Goal: Entertainment & Leisure: Browse casually

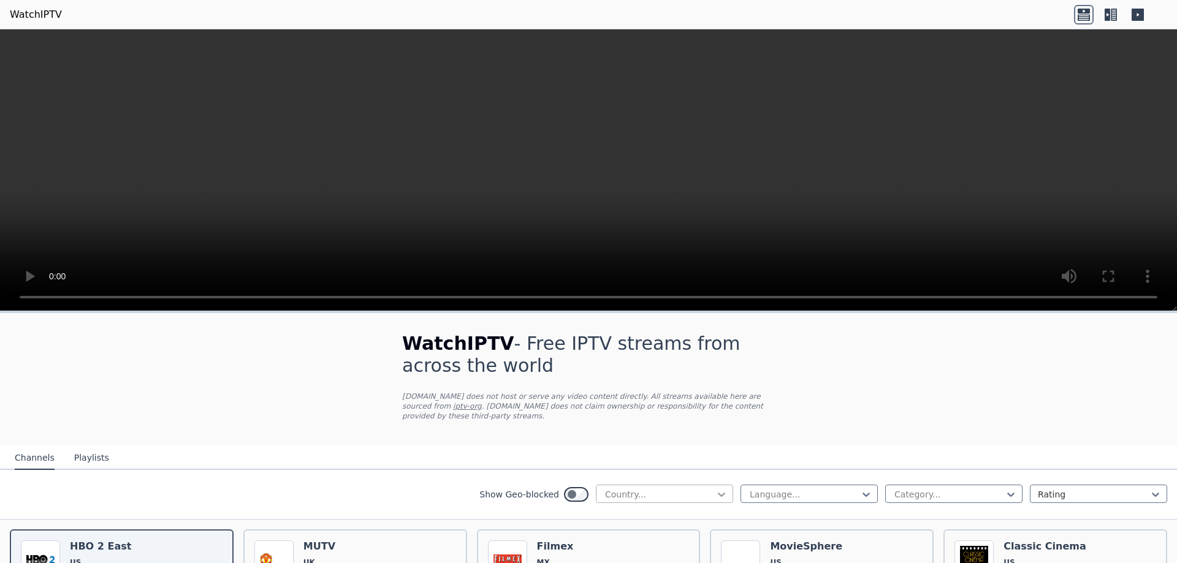
click at [715, 488] on icon at bounding box center [721, 494] width 12 height 12
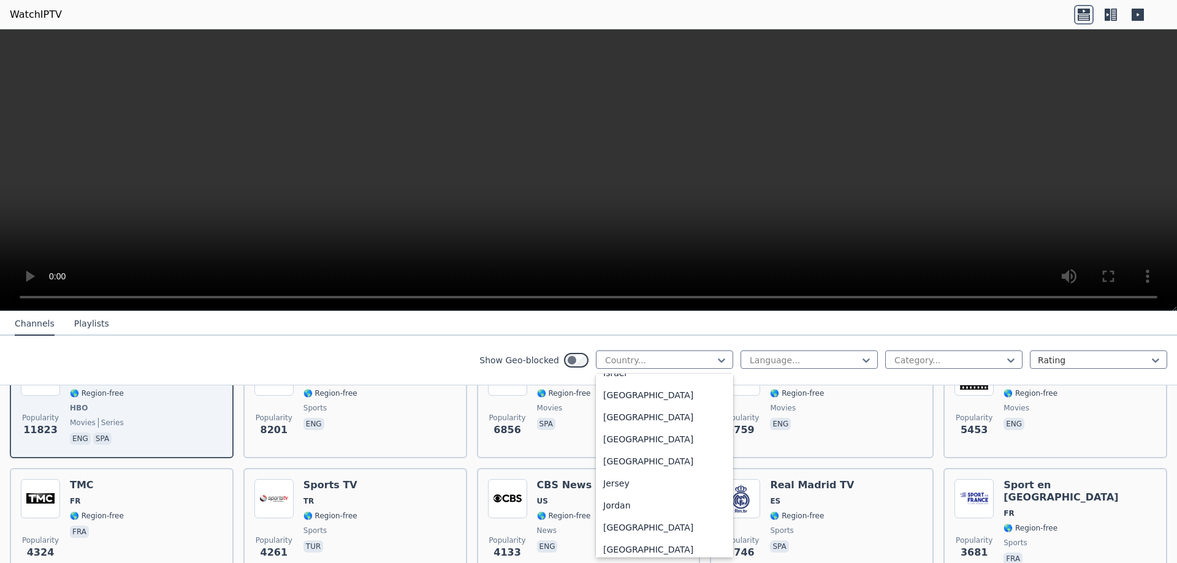
scroll to position [2022, 0]
click at [627, 406] on div "[GEOGRAPHIC_DATA]" at bounding box center [664, 395] width 137 height 22
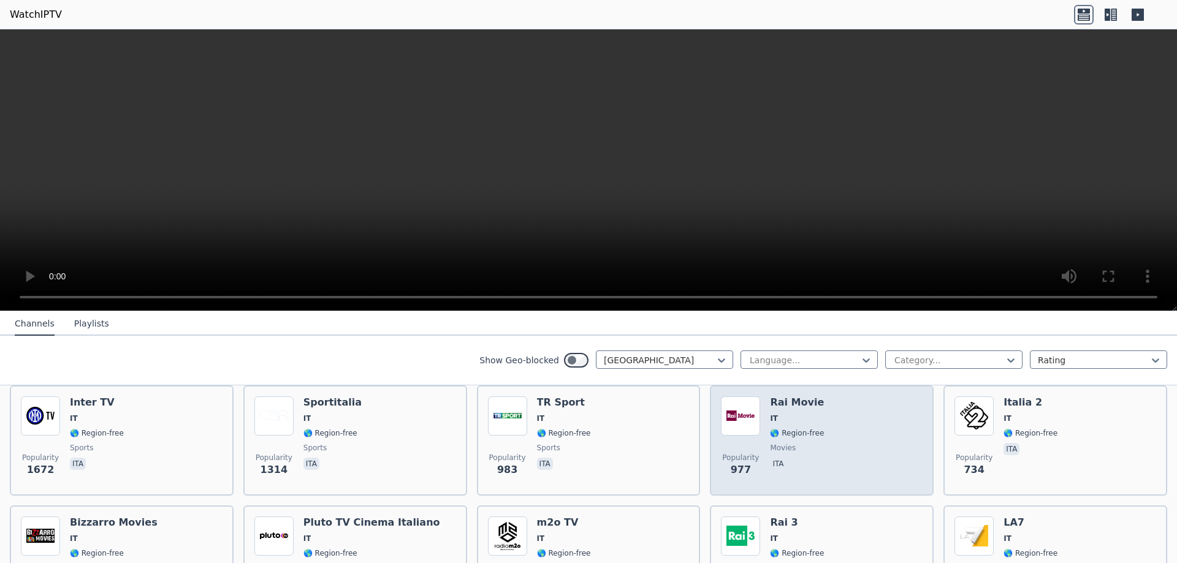
scroll to position [123, 0]
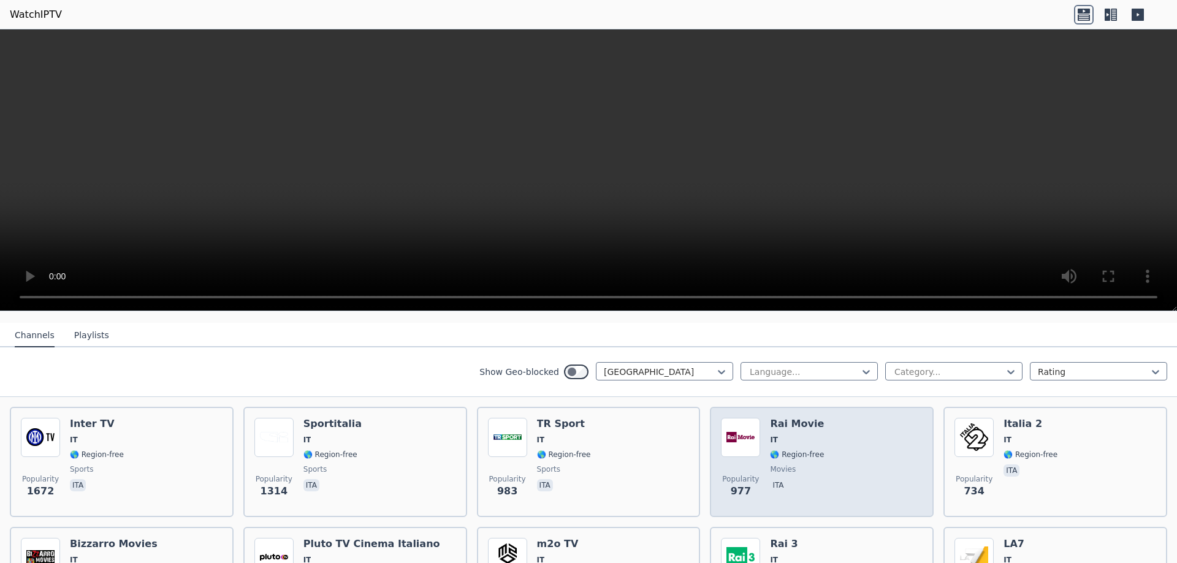
click at [796, 438] on div "Rai Movie IT 🌎 Region-free movies ita" at bounding box center [797, 462] width 54 height 88
click at [796, 437] on div "Rai Movie IT 🌎 Region-free movies ita" at bounding box center [797, 462] width 54 height 88
click at [744, 427] on img at bounding box center [740, 437] width 39 height 39
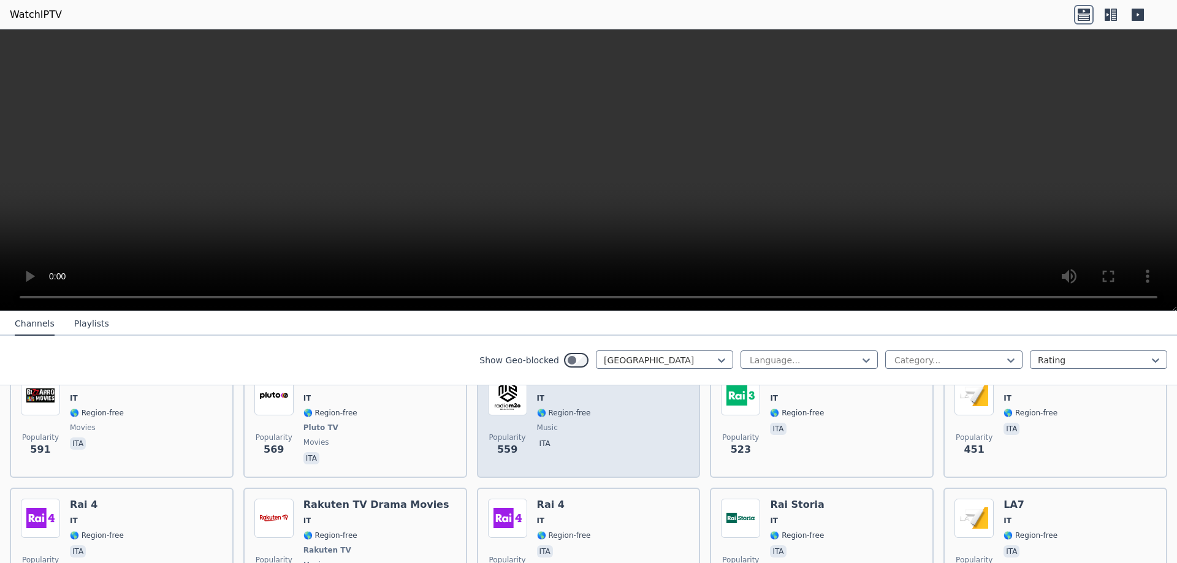
scroll to position [306, 0]
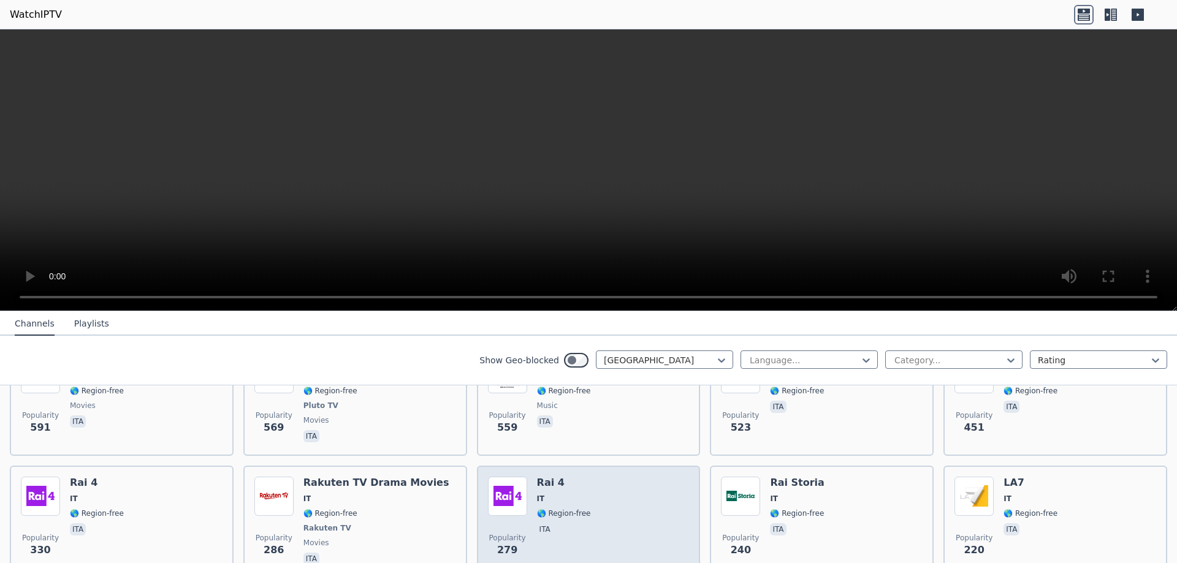
click at [552, 477] on h6 "Rai 4" at bounding box center [564, 483] width 54 height 12
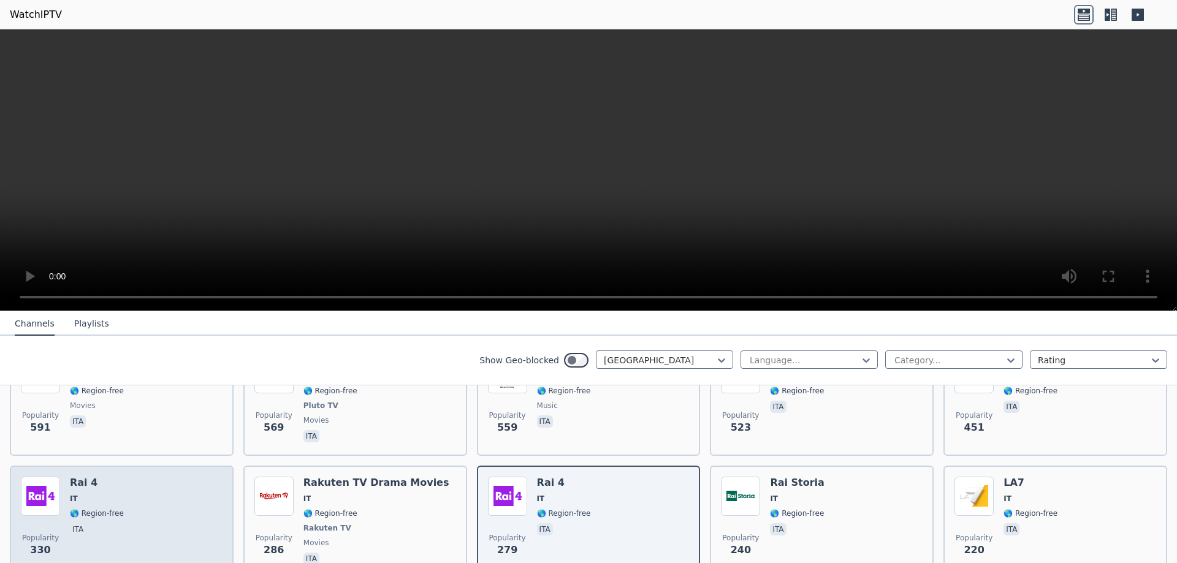
click at [77, 480] on div "Rai 4 IT 🌎 Region-free ita" at bounding box center [97, 522] width 54 height 91
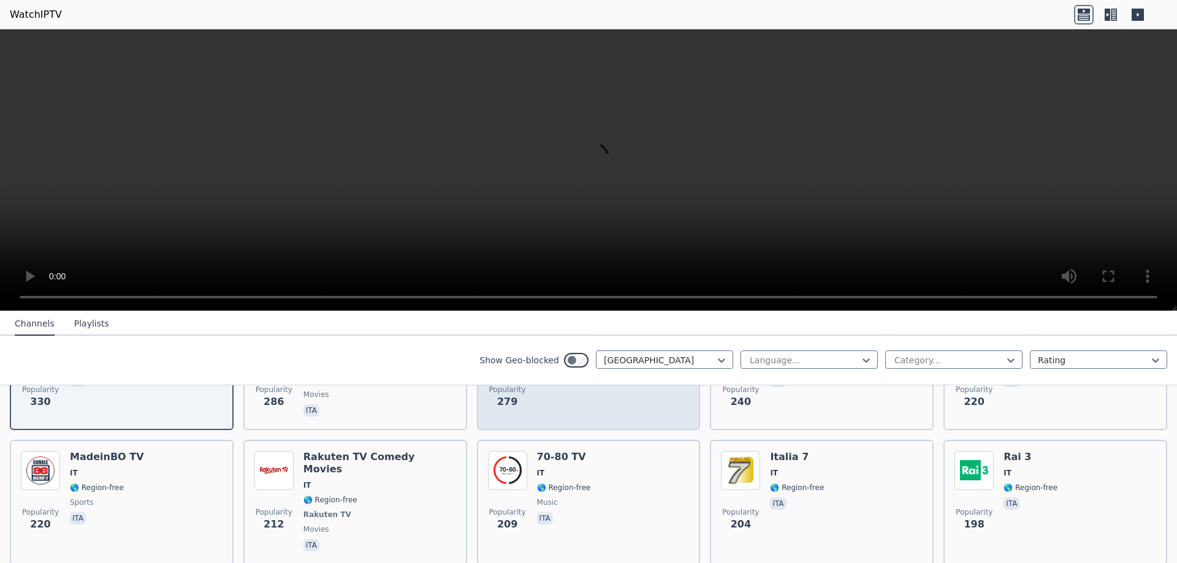
scroll to position [490, 0]
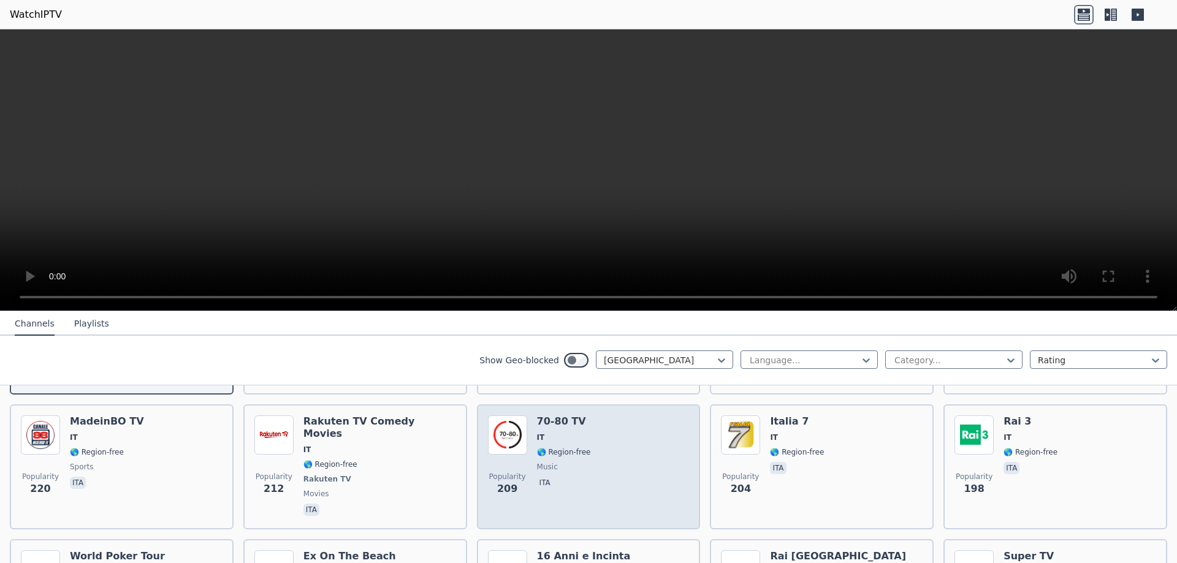
click at [508, 425] on img at bounding box center [507, 434] width 39 height 39
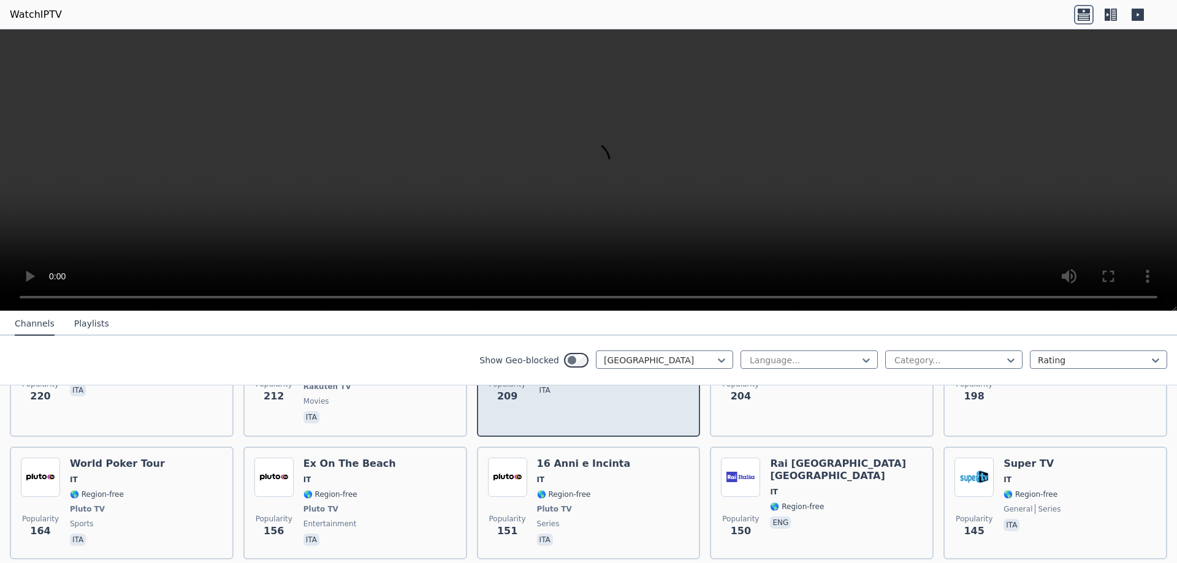
scroll to position [613, 0]
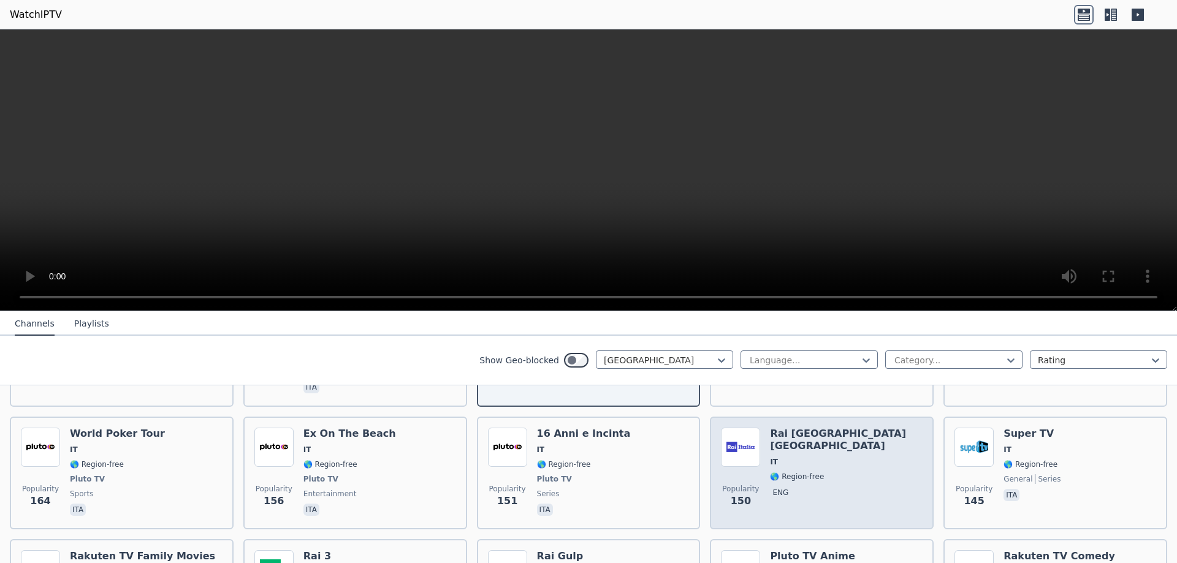
click at [741, 435] on img at bounding box center [740, 447] width 39 height 39
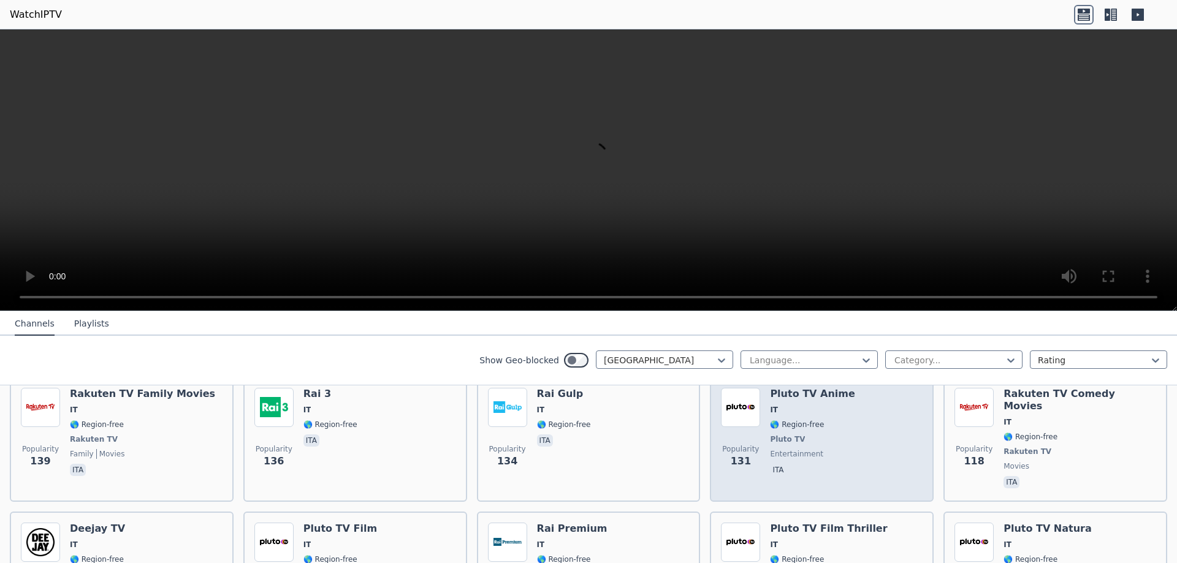
scroll to position [797, 0]
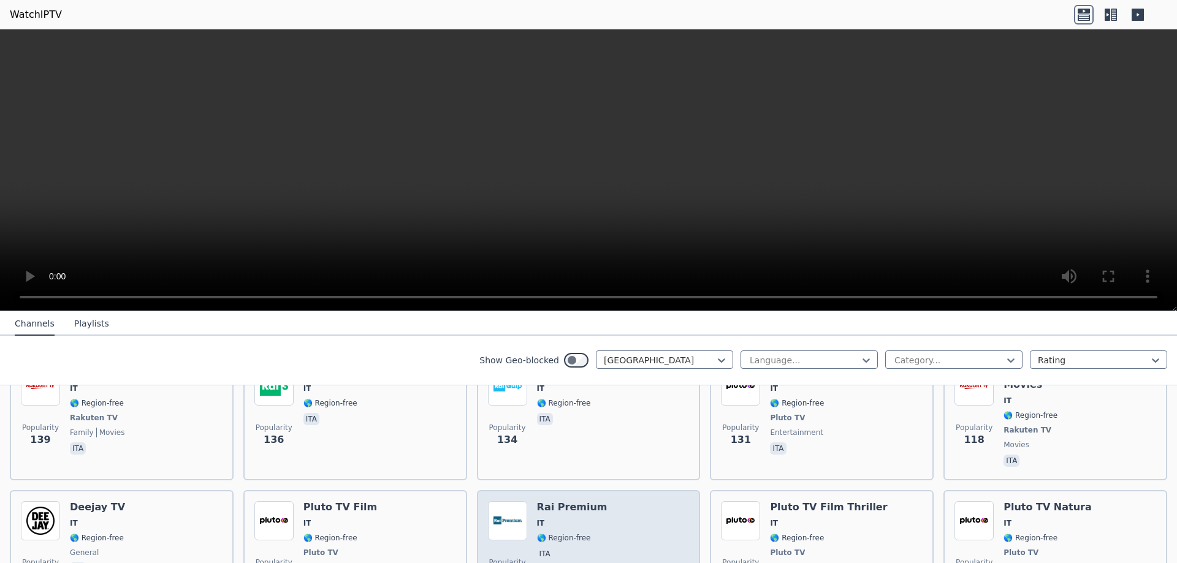
click at [501, 501] on img at bounding box center [507, 520] width 39 height 39
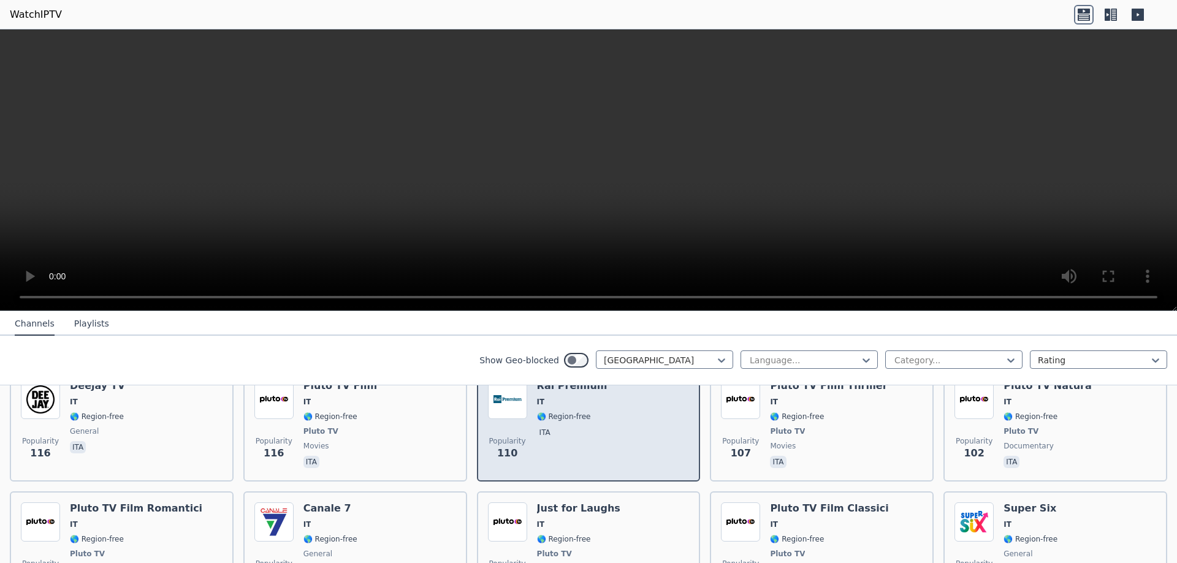
scroll to position [919, 0]
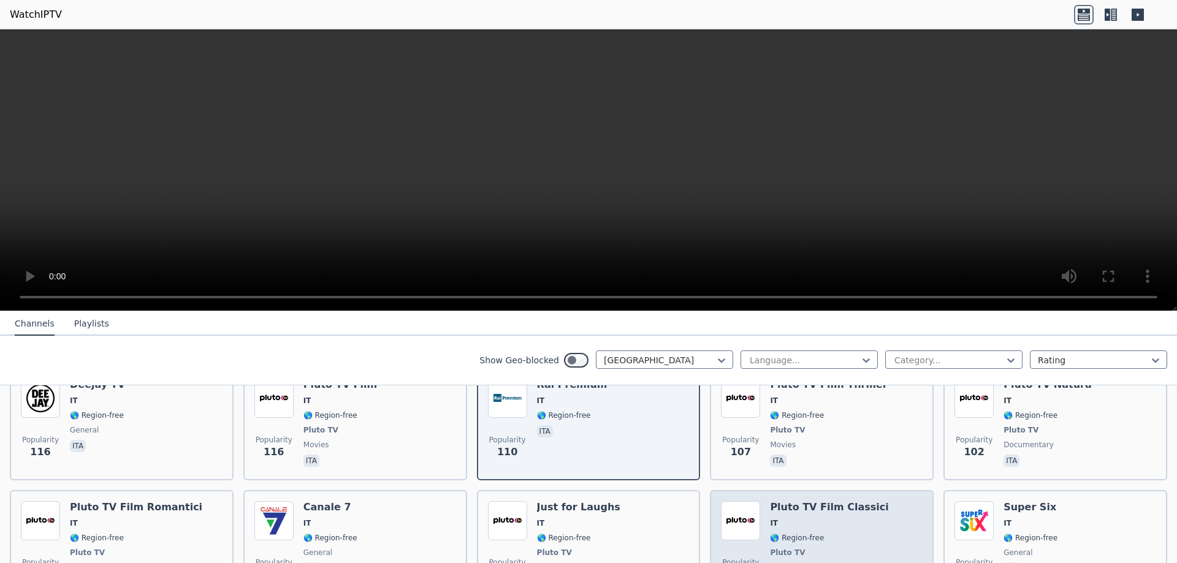
click at [770, 501] on div "Pluto TV Film Classici IT 🌎 Region-free Pluto TV movies ita" at bounding box center [829, 546] width 118 height 91
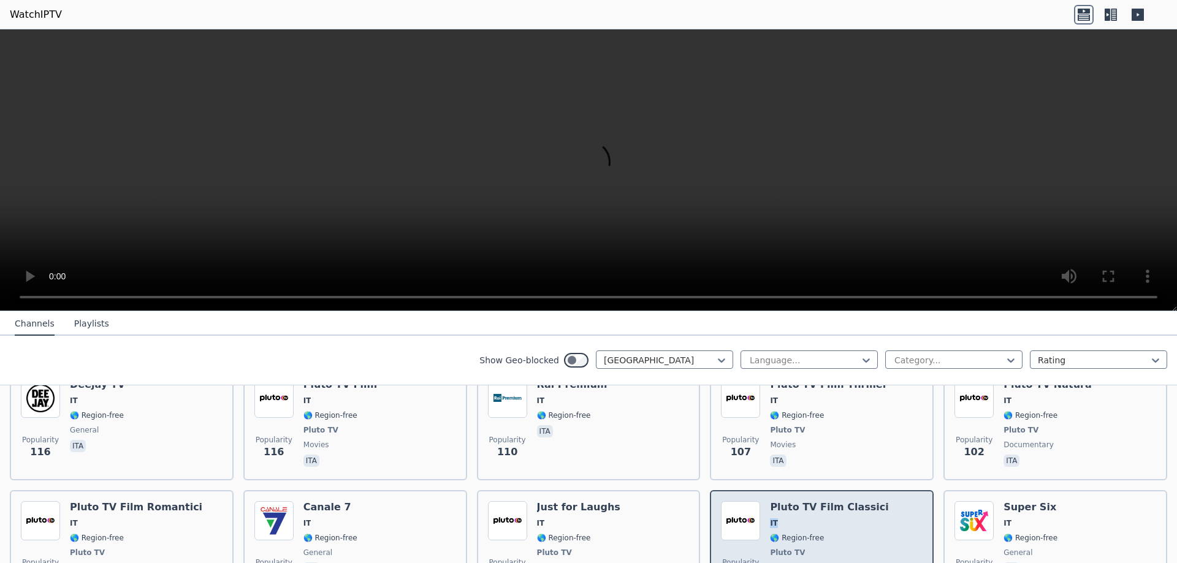
click at [770, 501] on div "Pluto TV Film Classici IT 🌎 Region-free Pluto TV movies ita" at bounding box center [829, 546] width 118 height 91
click at [724, 501] on img at bounding box center [740, 520] width 39 height 39
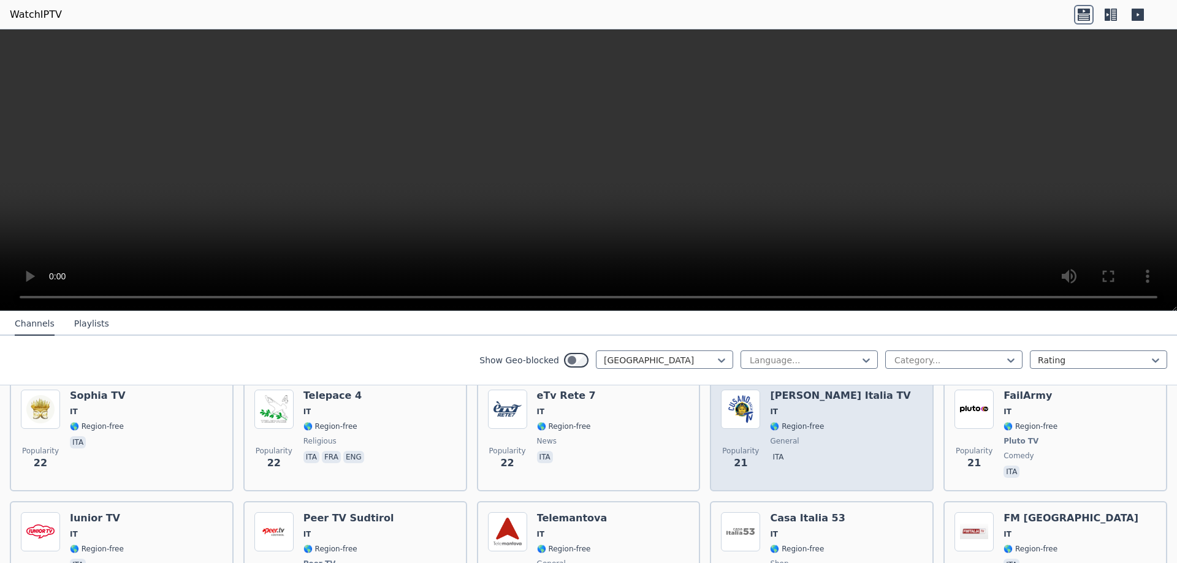
scroll to position [3248, 0]
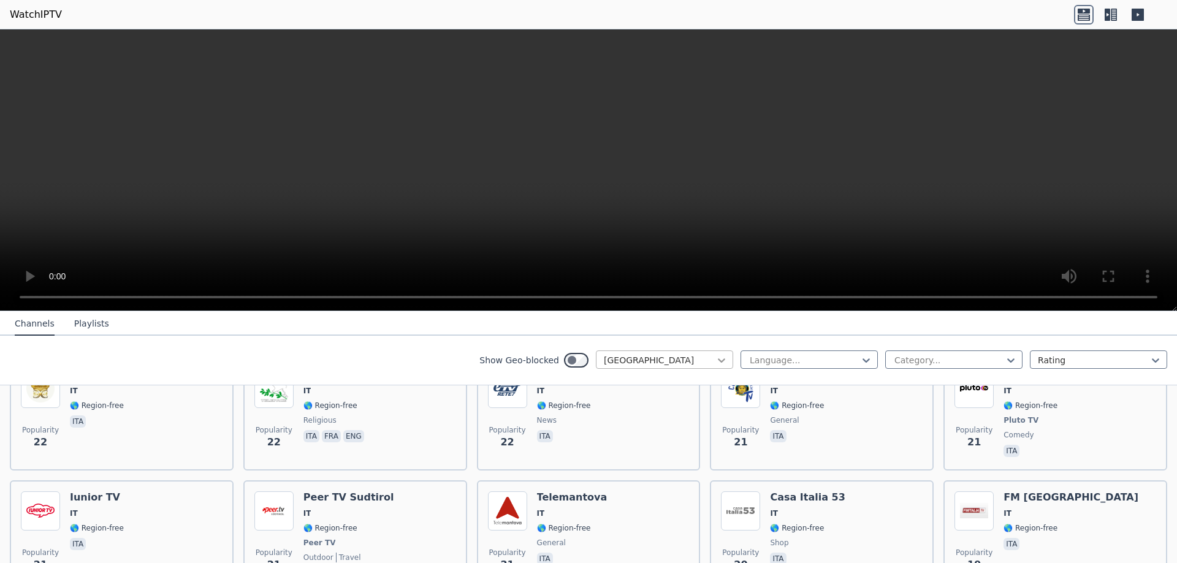
click at [716, 363] on icon at bounding box center [721, 360] width 12 height 12
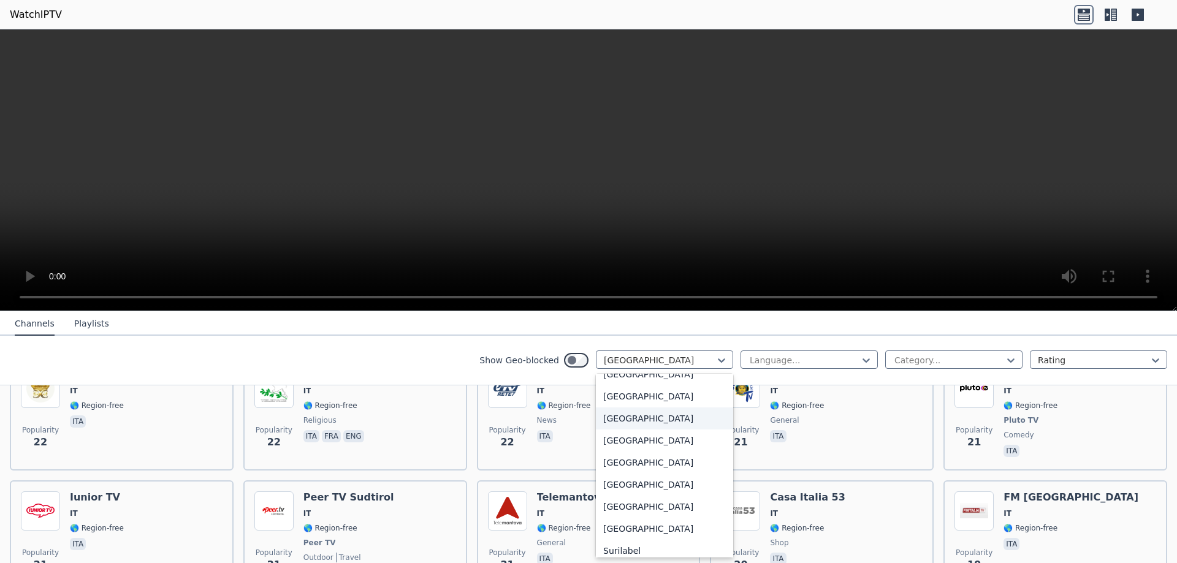
scroll to position [3789, 0]
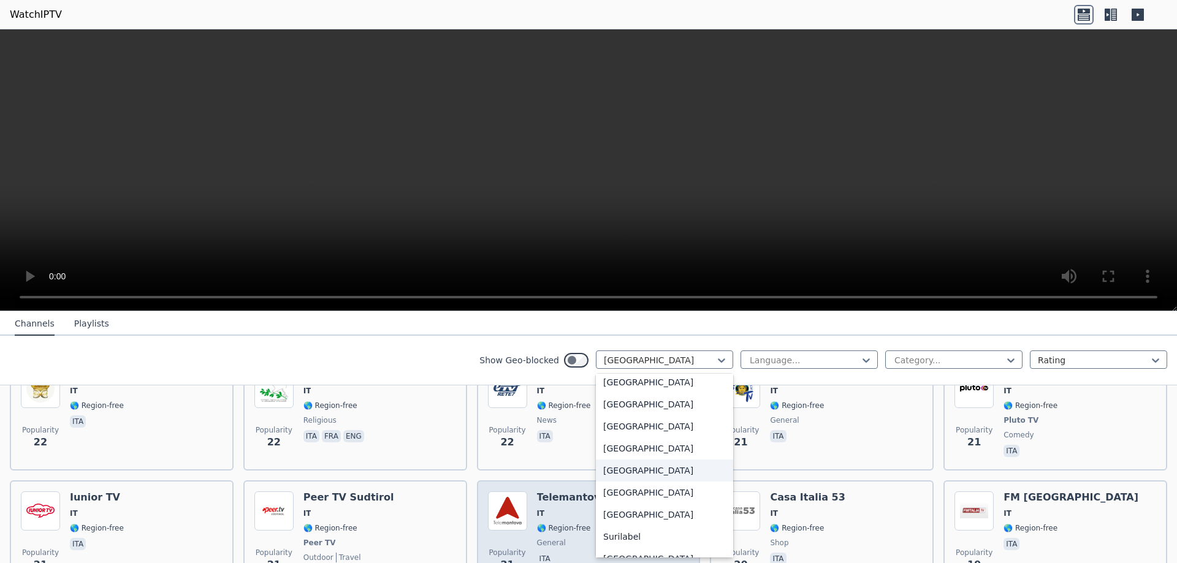
click at [613, 471] on div "[GEOGRAPHIC_DATA]" at bounding box center [664, 471] width 137 height 22
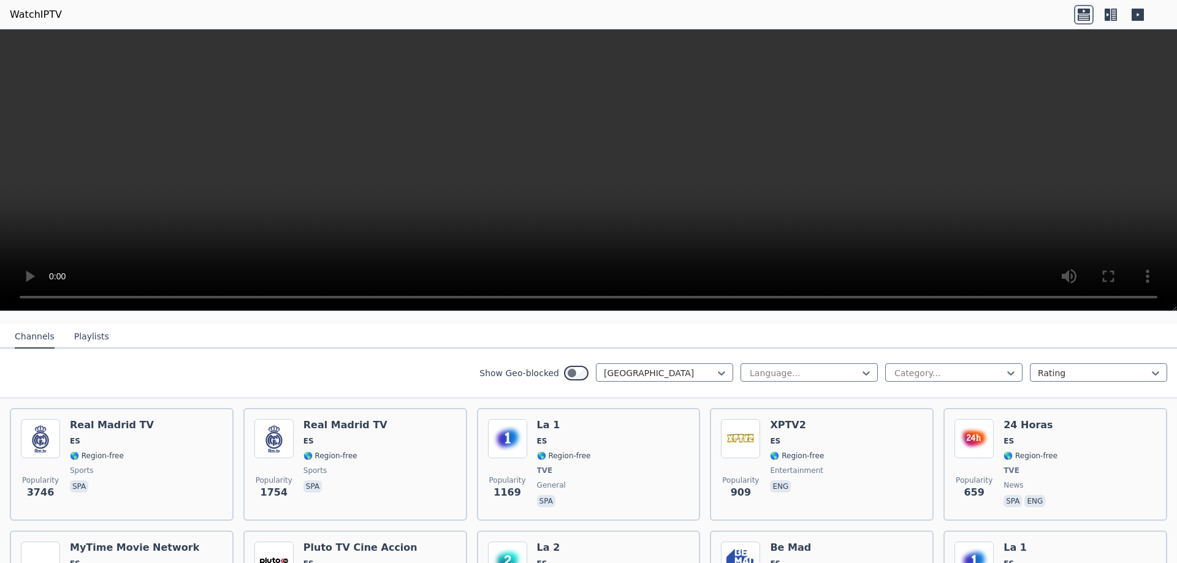
scroll to position [123, 0]
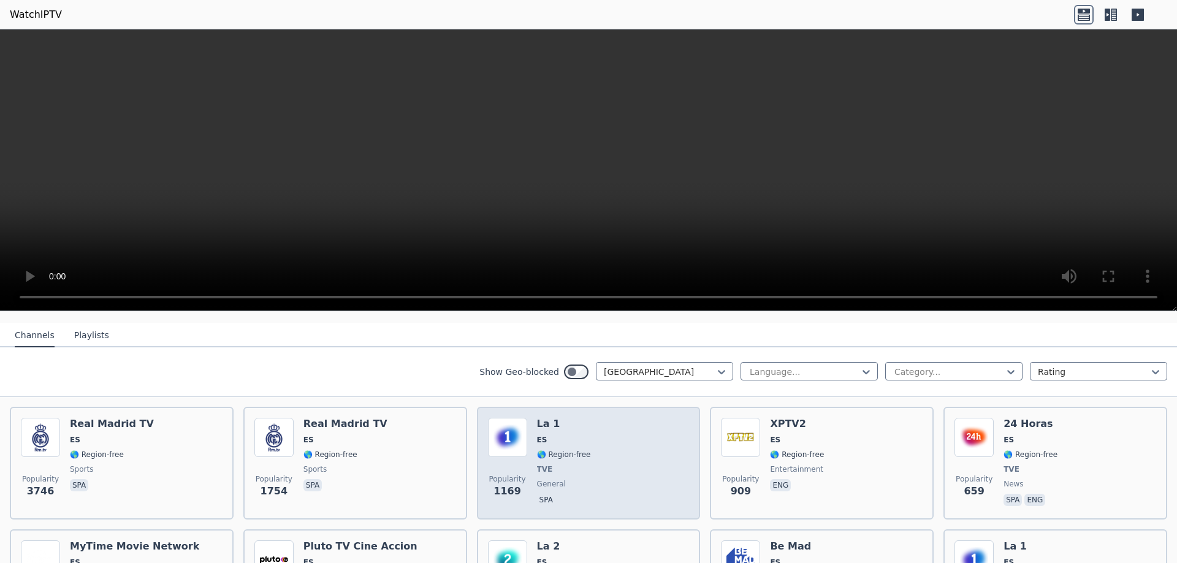
click at [590, 463] on div "Popularity 1169 La 1 ES 🌎 Region-free TVE general spa" at bounding box center [589, 463] width 202 height 91
click at [513, 435] on img at bounding box center [507, 437] width 39 height 39
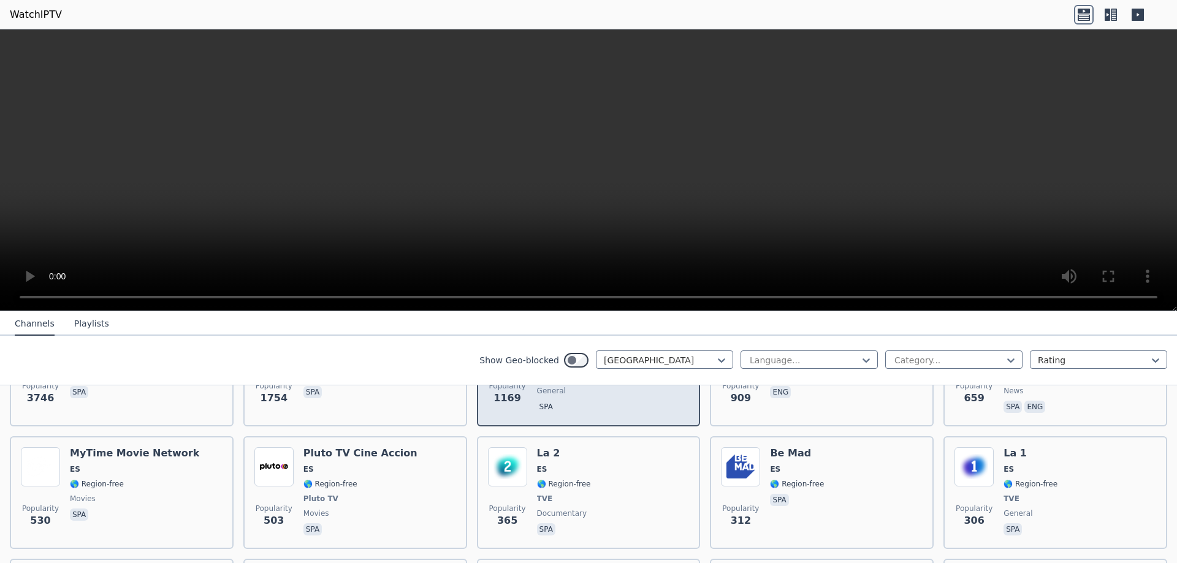
scroll to position [245, 0]
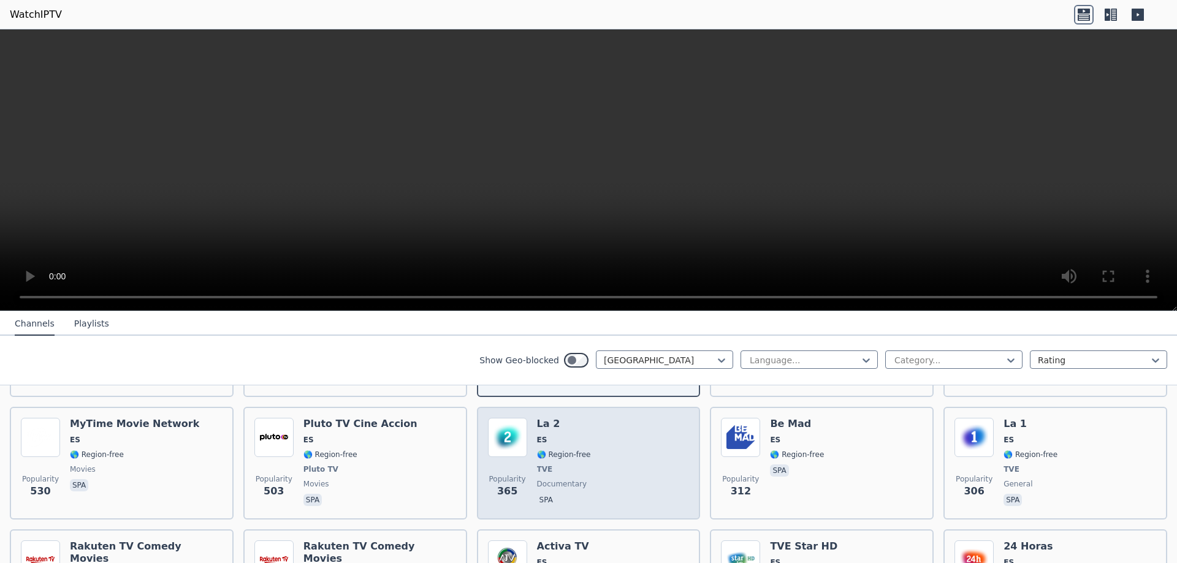
click at [527, 425] on div "Popularity 365 La 2 ES 🌎 Region-free TVE documentary spa" at bounding box center [589, 463] width 202 height 91
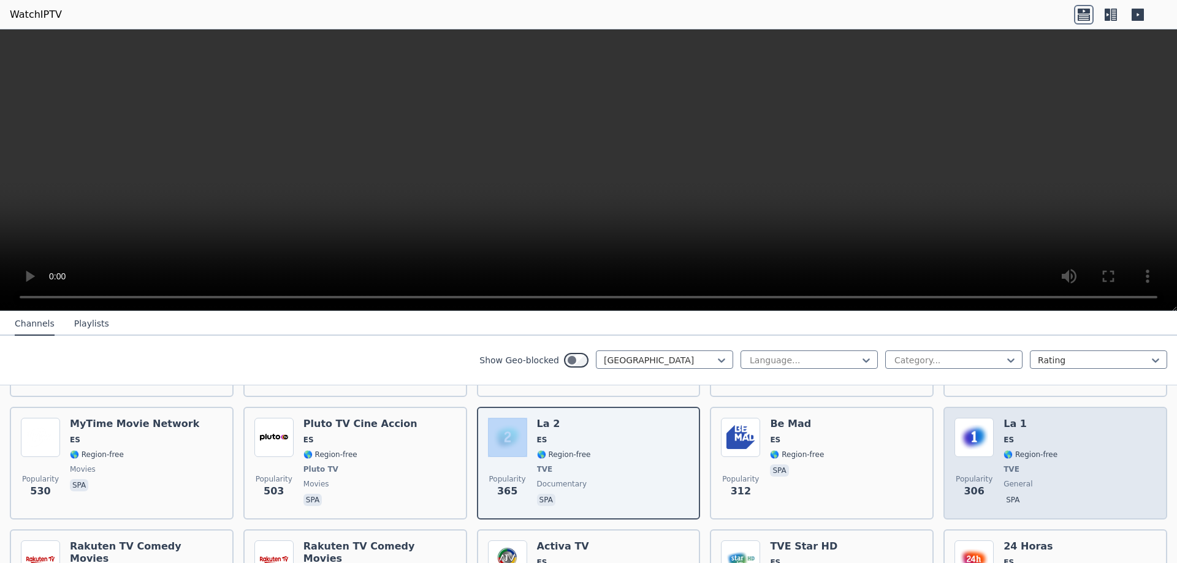
click at [972, 442] on img at bounding box center [973, 437] width 39 height 39
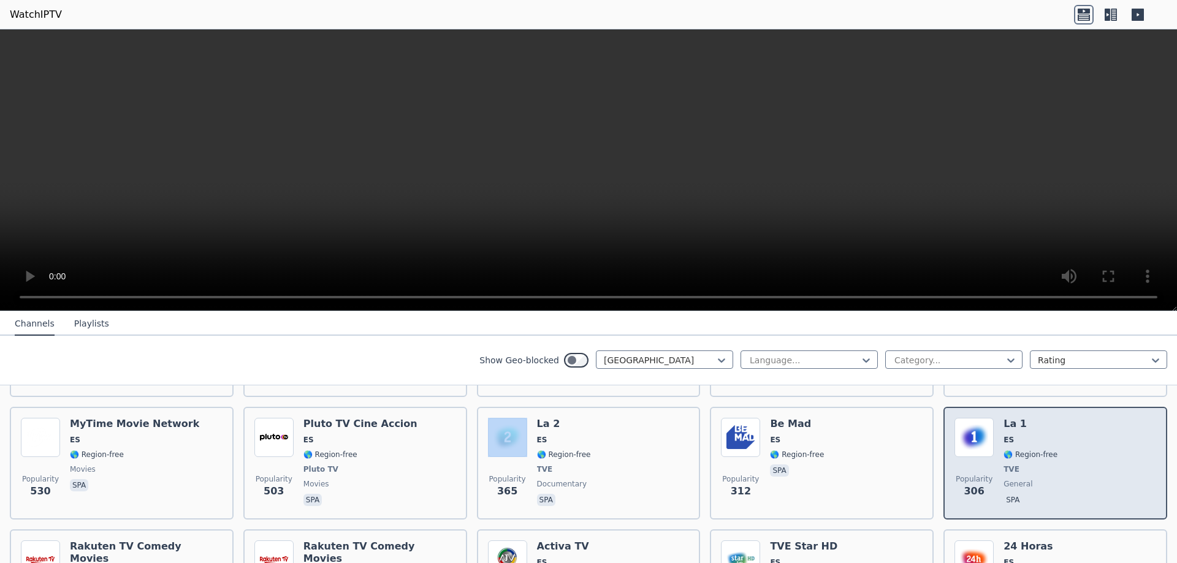
click at [972, 442] on img at bounding box center [973, 437] width 39 height 39
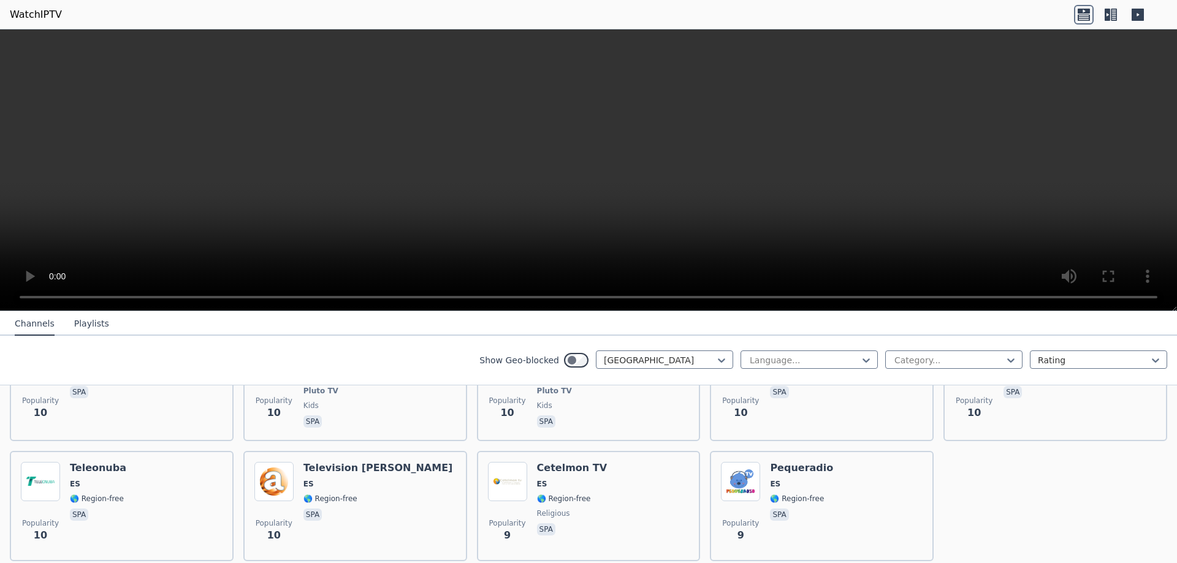
scroll to position [4865, 0]
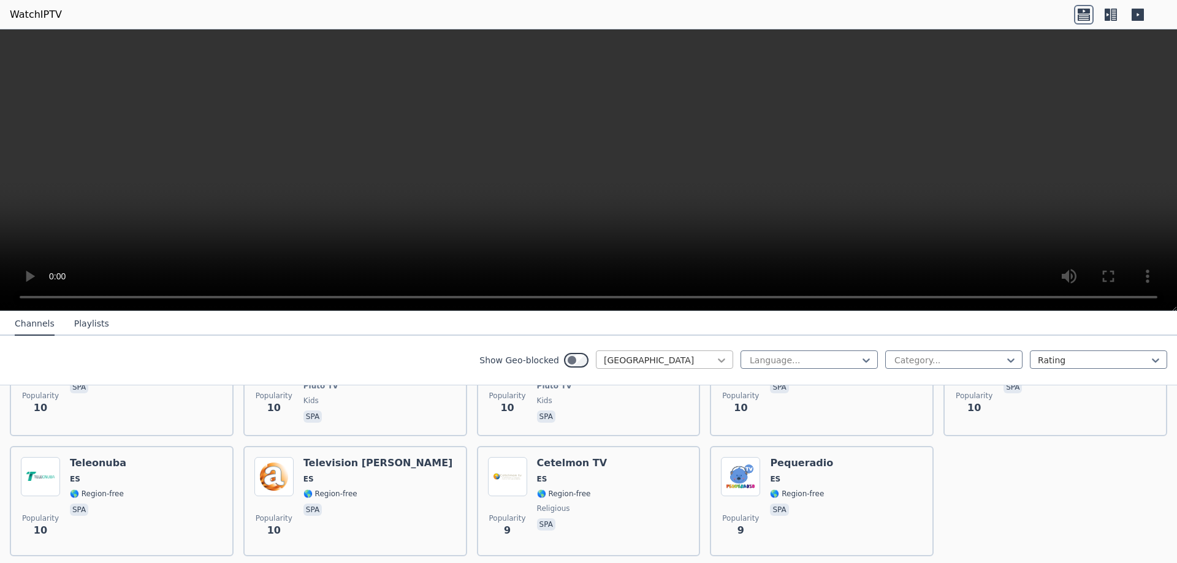
click at [715, 359] on icon at bounding box center [721, 360] width 12 height 12
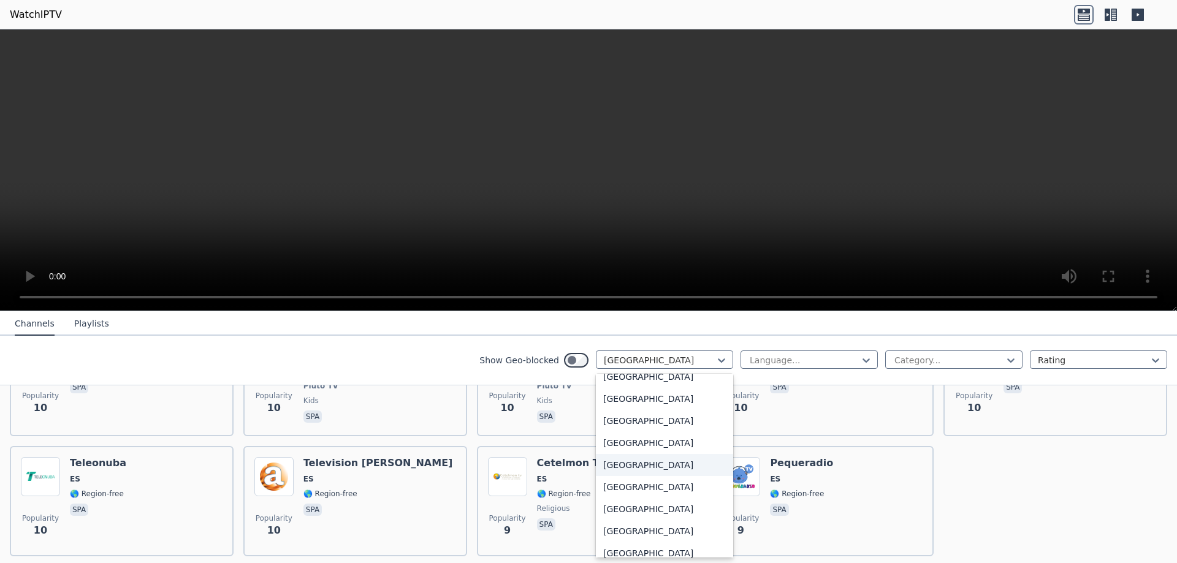
scroll to position [4255, 0]
click at [644, 467] on div "[GEOGRAPHIC_DATA]" at bounding box center [664, 468] width 137 height 22
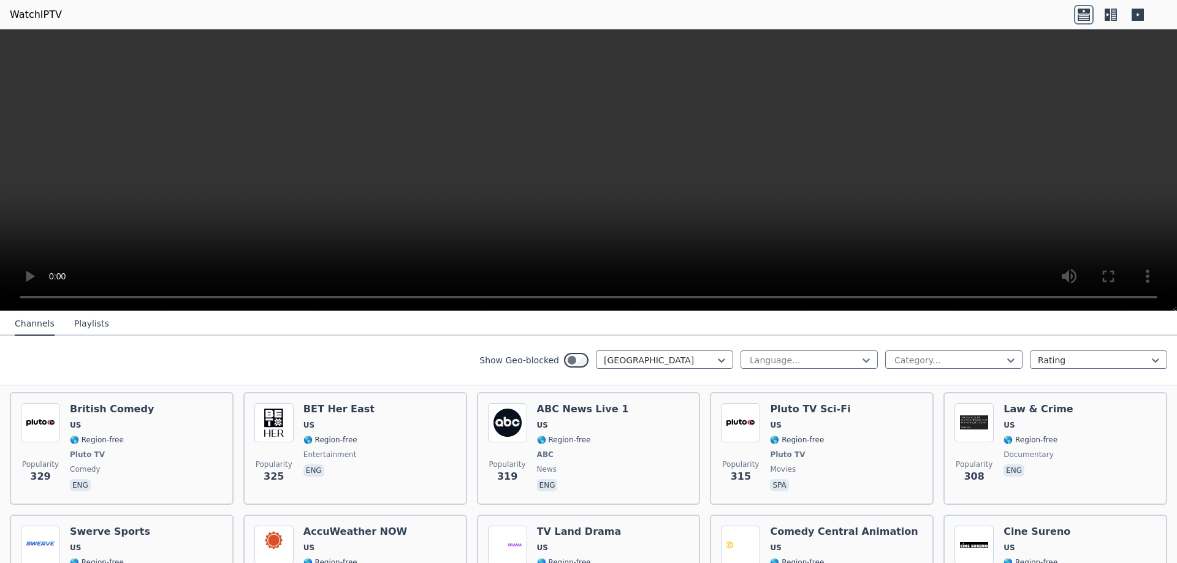
scroll to position [2328, 0]
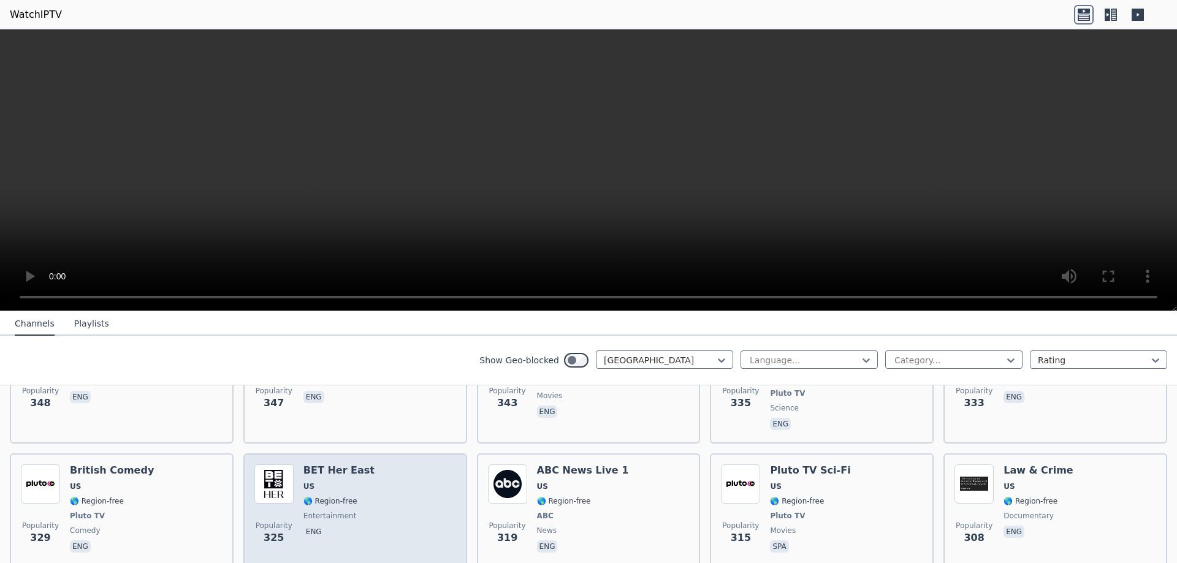
click at [305, 464] on h6 "BET Her East" at bounding box center [338, 470] width 71 height 12
click at [364, 464] on div "Popularity 325 BET Her East [GEOGRAPHIC_DATA] 🌎 Region-free entertainment eng" at bounding box center [355, 509] width 202 height 91
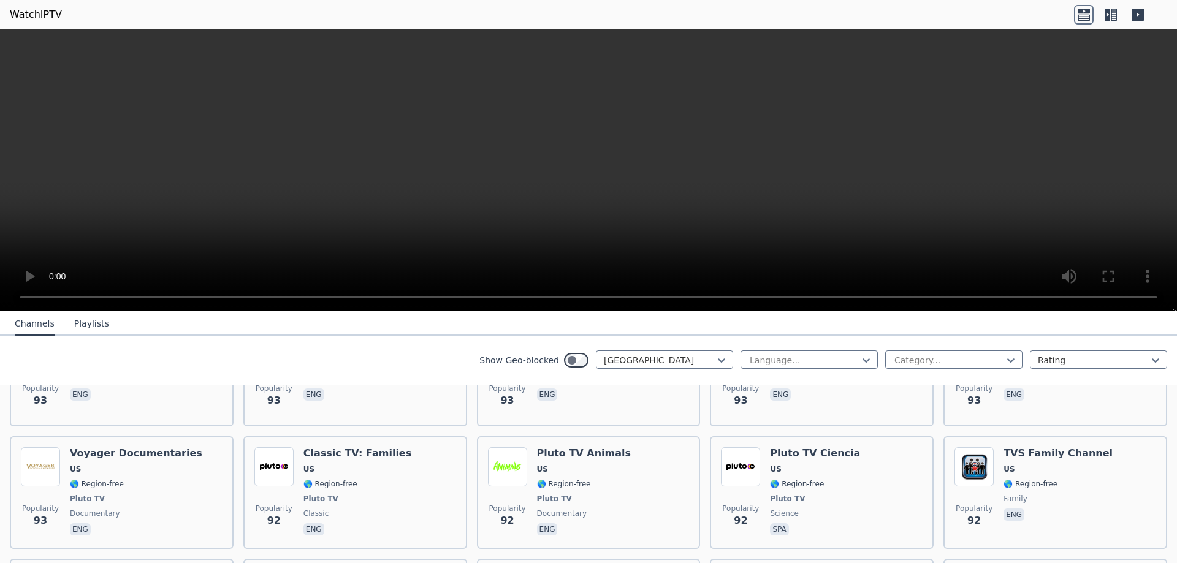
scroll to position [6120, 0]
